Goal: Task Accomplishment & Management: Complete application form

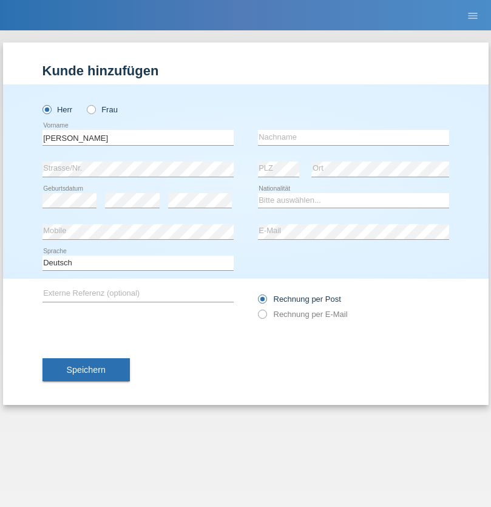
type input "[PERSON_NAME]"
click at [353, 137] on input "text" at bounding box center [353, 137] width 191 height 15
type input "Freund"
select select "CH"
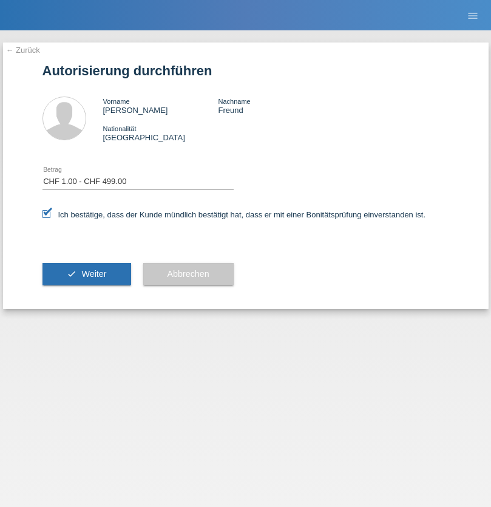
select select "1"
click at [86, 274] on span "Weiter" at bounding box center [93, 274] width 25 height 10
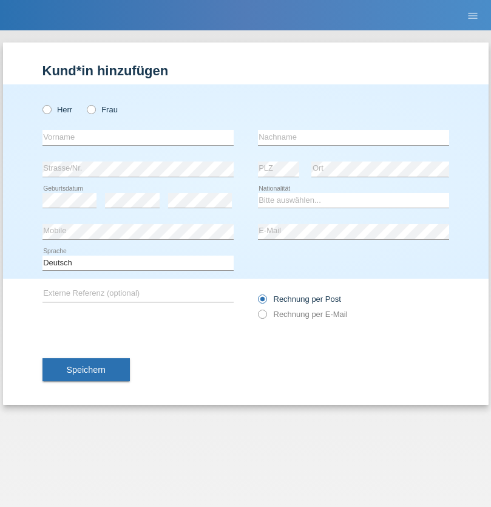
radio input "true"
click at [138, 137] on input "text" at bounding box center [138, 137] width 191 height 15
type input "[PERSON_NAME]"
click at [353, 137] on input "text" at bounding box center [353, 137] width 191 height 15
type input "Seenivasagam"
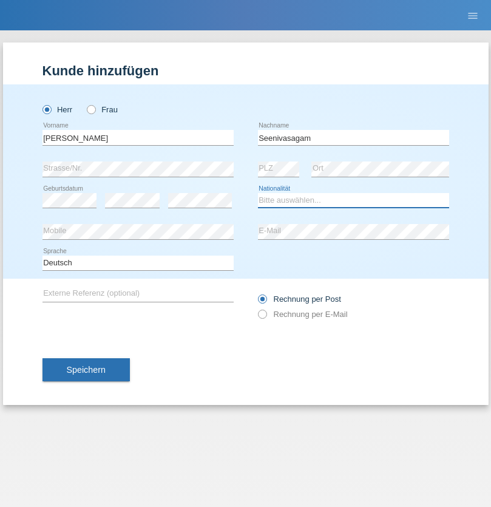
select select "LK"
select select "C"
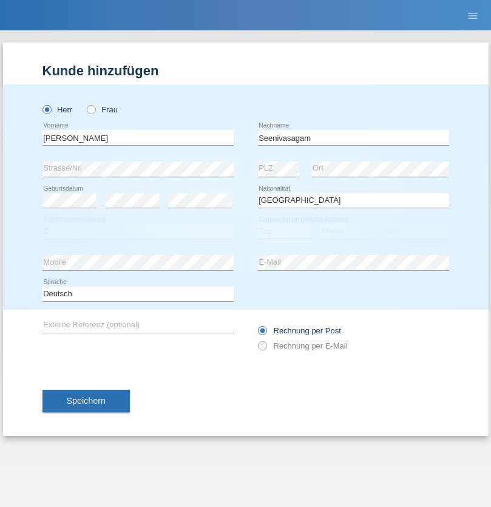
select select "03"
select select "08"
select select "2009"
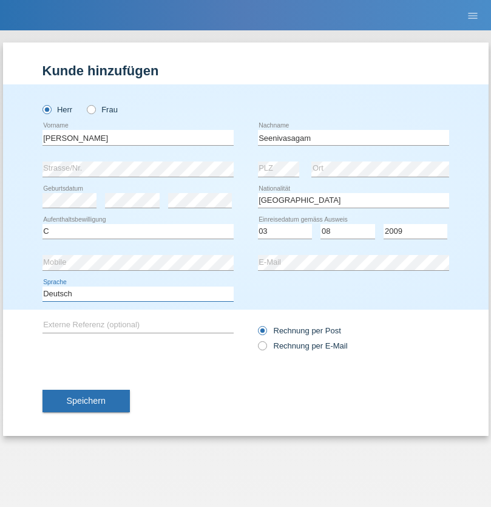
select select "en"
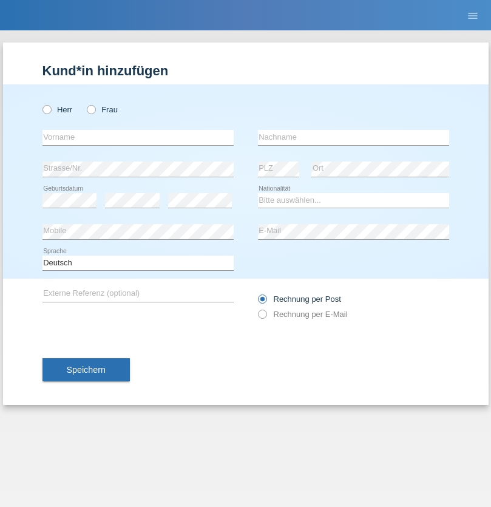
radio input "true"
click at [138, 137] on input "text" at bounding box center [138, 137] width 191 height 15
type input "Samuele"
click at [353, 137] on input "text" at bounding box center [353, 137] width 191 height 15
type input "Pizzardi"
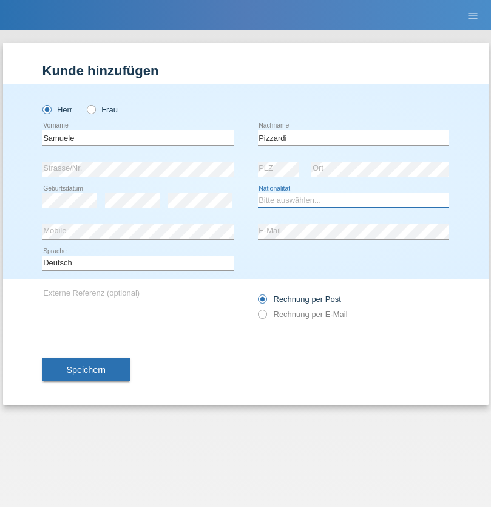
select select "IT"
select select "C"
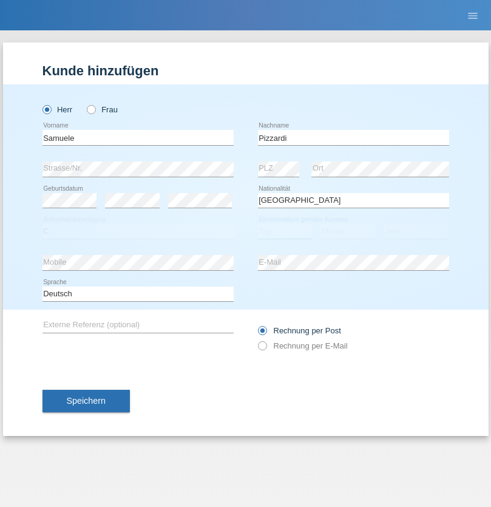
select select "31"
select select "12"
select select "2021"
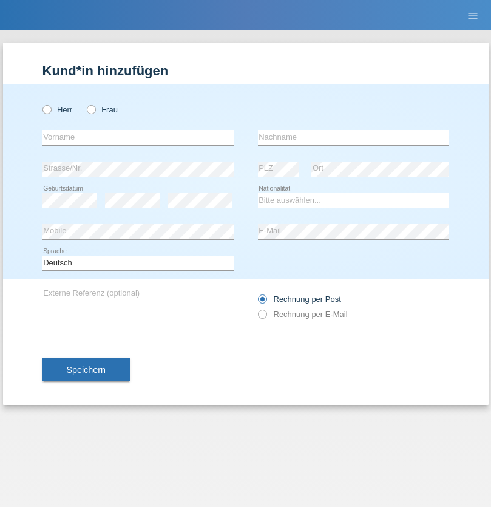
radio input "true"
click at [138, 137] on input "text" at bounding box center [138, 137] width 191 height 15
type input "[PERSON_NAME]"
click at [353, 137] on input "text" at bounding box center [353, 137] width 191 height 15
type input "Katic"
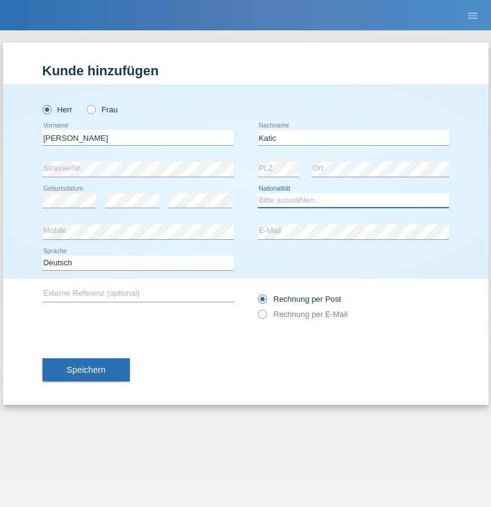
select select "HR"
select select "C"
select select "23"
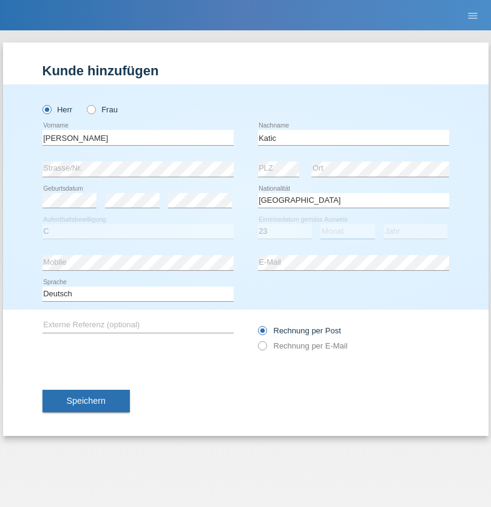
select select "03"
select select "2014"
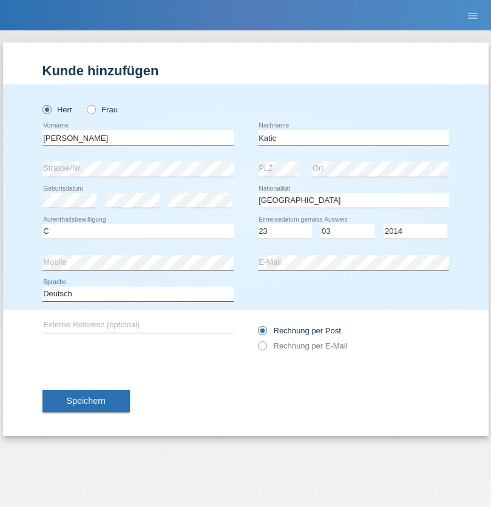
select select "en"
